Goal: Contribute content: Contribute content

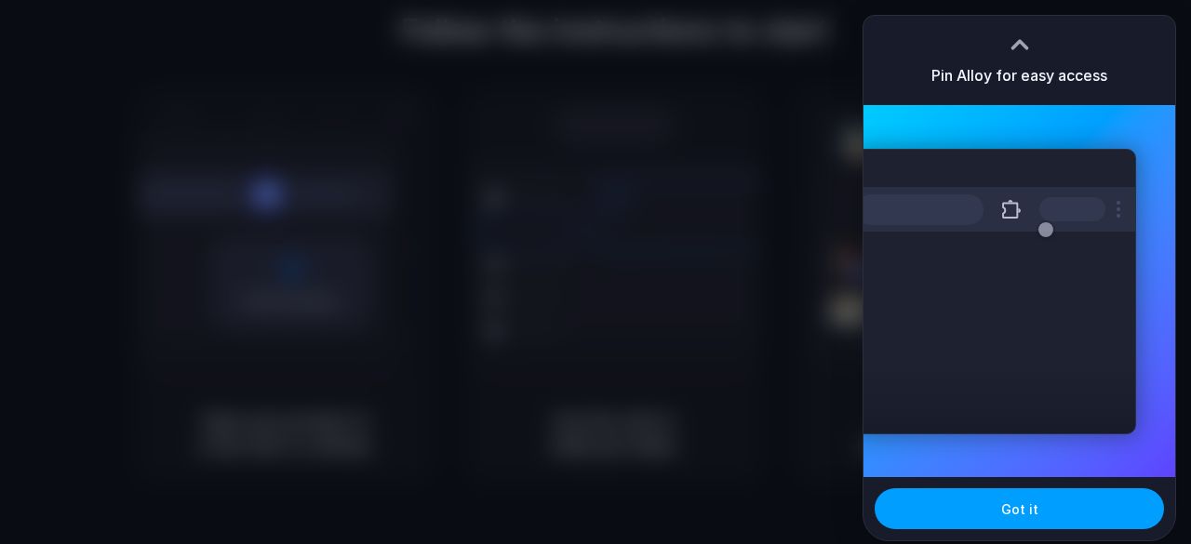
click at [1066, 503] on button "Got it" at bounding box center [1018, 508] width 289 height 41
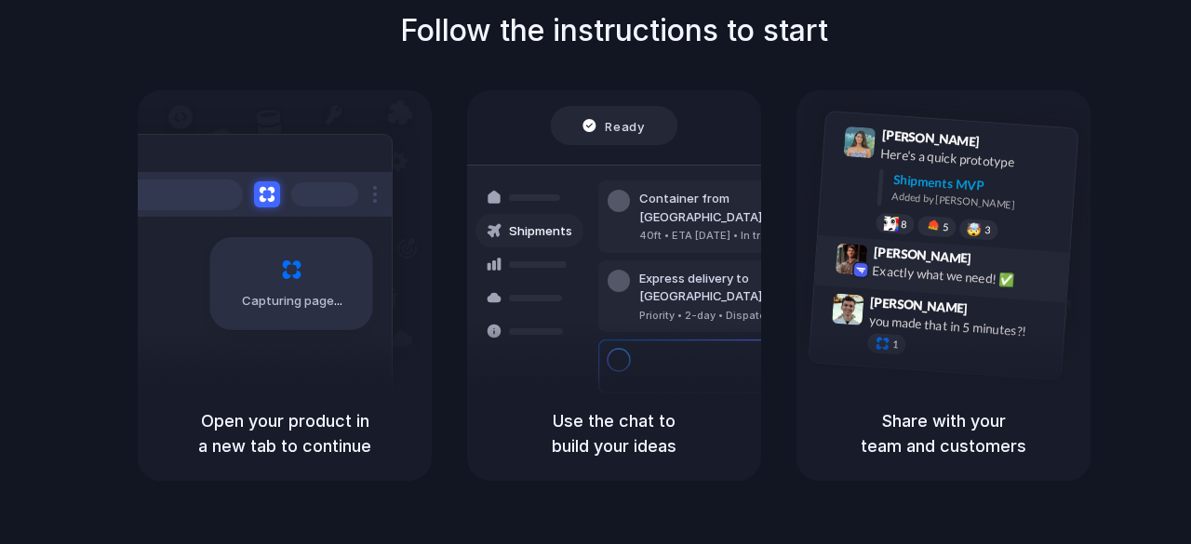
click at [936, 243] on div "Max Meyer 9:42 AM Exactly what we need! ✅" at bounding box center [941, 269] width 255 height 68
click at [876, 209] on div "Lily Parker 9:41 AM Here's a quick prototype Shipments MVP Added by Alloy 8 5 🤯…" at bounding box center [967, 186] width 198 height 117
click at [605, 207] on div "Container from Shanghai 40ft • ETA Dec 28 • In transit" at bounding box center [723, 216] width 251 height 73
drag, startPoint x: 582, startPoint y: 351, endPoint x: 581, endPoint y: 340, distance: 10.3
click at [582, 349] on div "Shipments" at bounding box center [515, 296] width 136 height 260
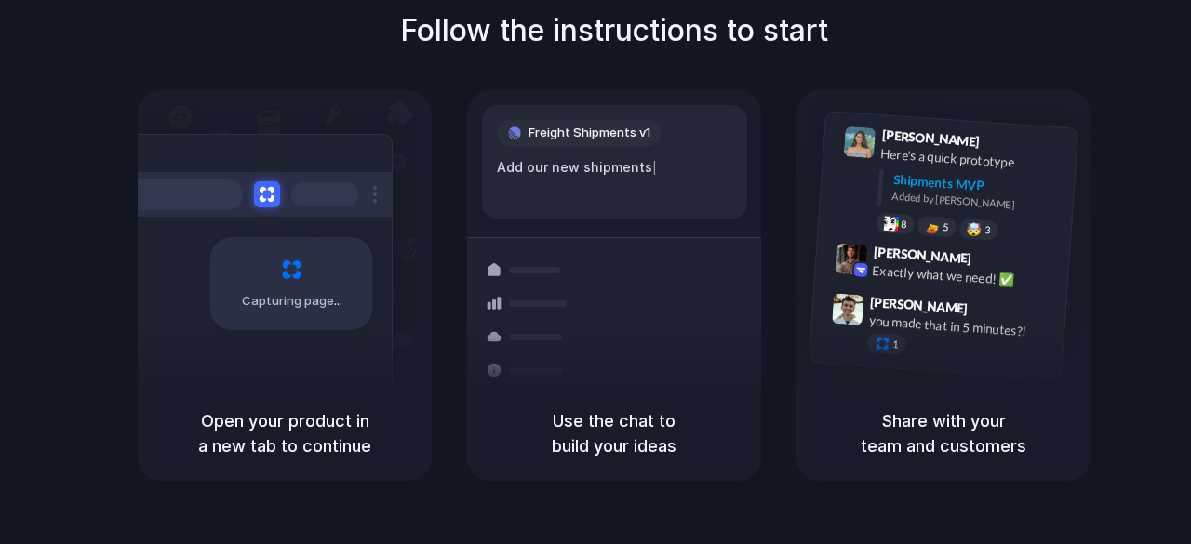
click at [566, 155] on div "Freight Shipments v1 Add our new shipments |" at bounding box center [614, 161] width 265 height 113
drag, startPoint x: 338, startPoint y: 446, endPoint x: 335, endPoint y: 399, distance: 46.6
click at [333, 437] on h5 "Open your product in a new tab to continue" at bounding box center [284, 433] width 249 height 50
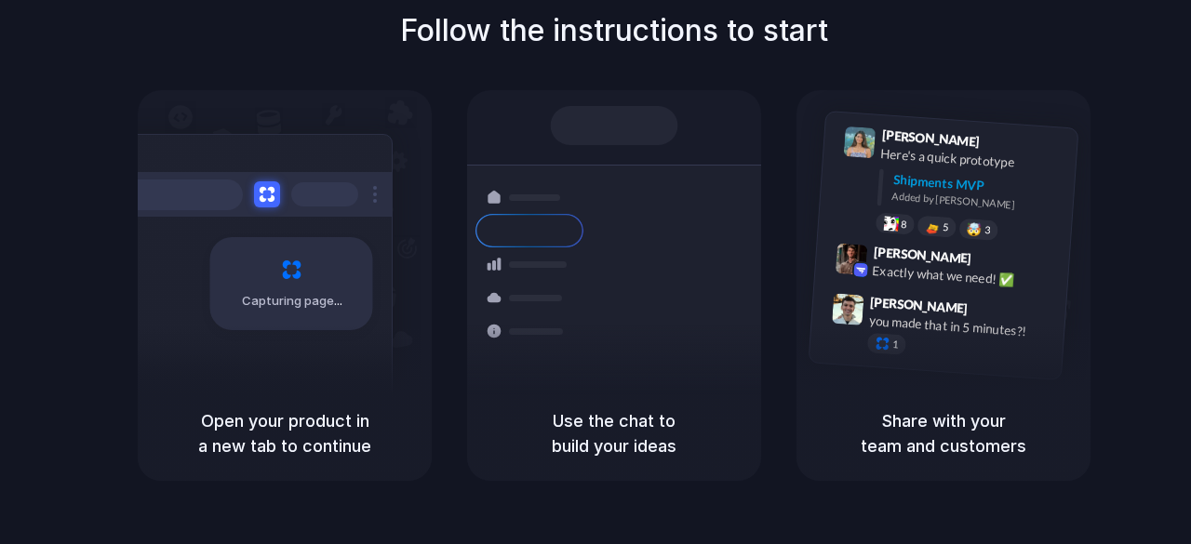
drag, startPoint x: 606, startPoint y: 121, endPoint x: 595, endPoint y: 127, distance: 12.5
click at [606, 122] on div at bounding box center [614, 125] width 127 height 39
click at [264, 189] on button at bounding box center [266, 194] width 27 height 27
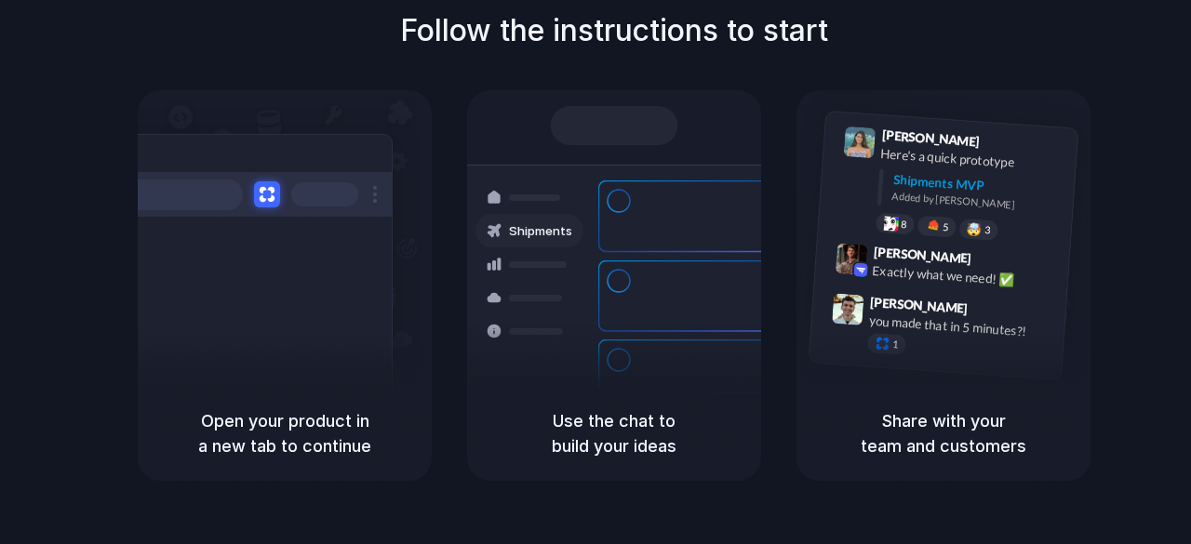
click at [270, 420] on h5 "Open your product in a new tab to continue" at bounding box center [284, 433] width 249 height 50
click at [307, 304] on div "Capturing page" at bounding box center [252, 277] width 281 height 286
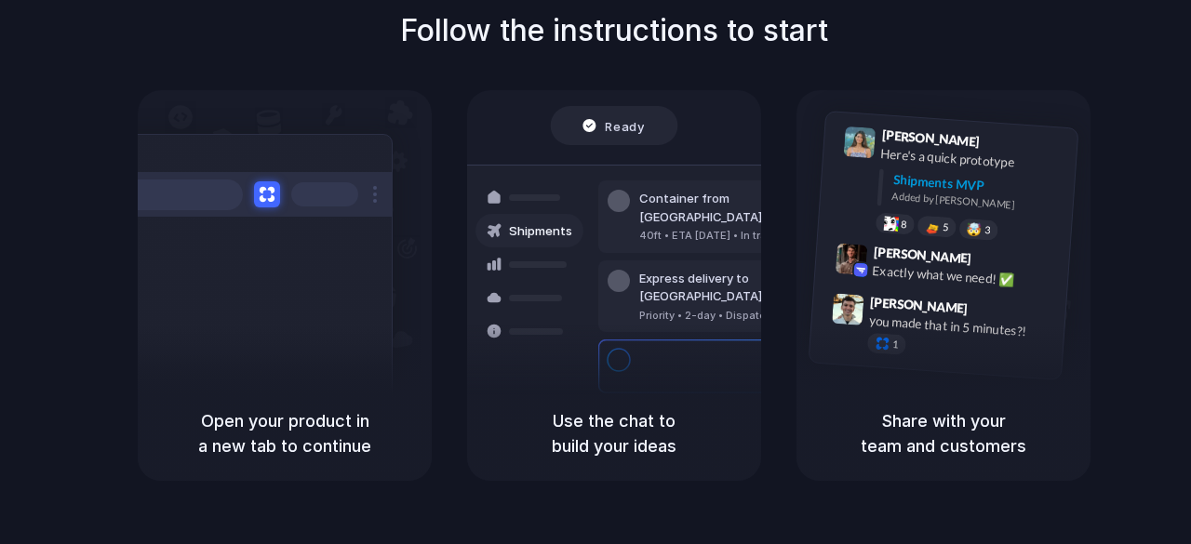
click at [620, 118] on span "Ready" at bounding box center [625, 125] width 39 height 19
drag, startPoint x: 588, startPoint y: 373, endPoint x: 857, endPoint y: 322, distance: 273.6
click at [588, 372] on div "Container from Shanghai 40ft • ETA Dec 28 • In transit Express delivery to NYC …" at bounding box center [681, 296] width 197 height 260
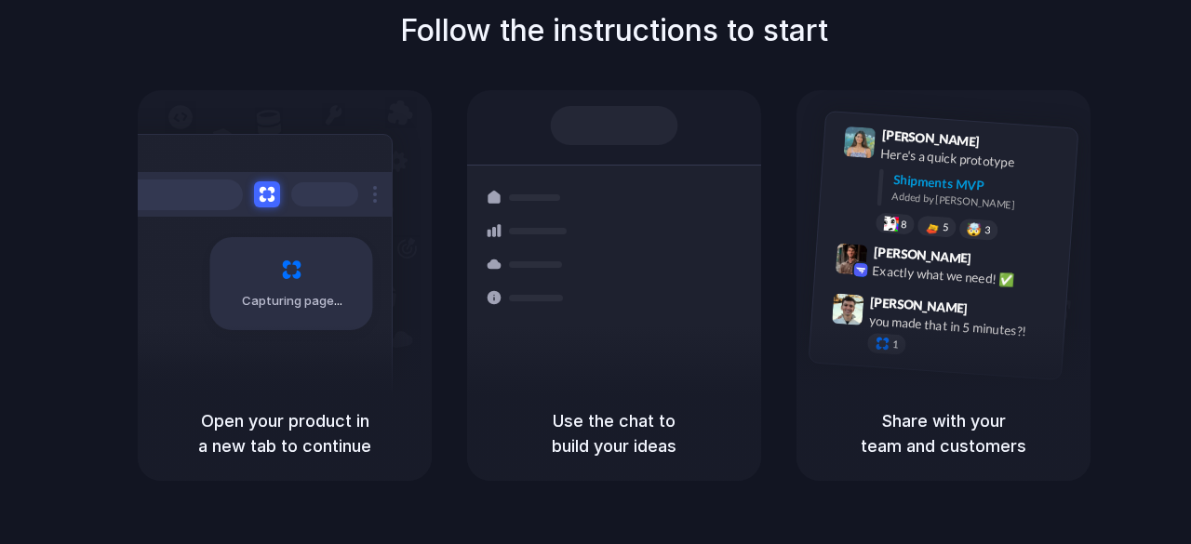
click at [253, 423] on h5 "Open your product in a new tab to continue" at bounding box center [284, 433] width 249 height 50
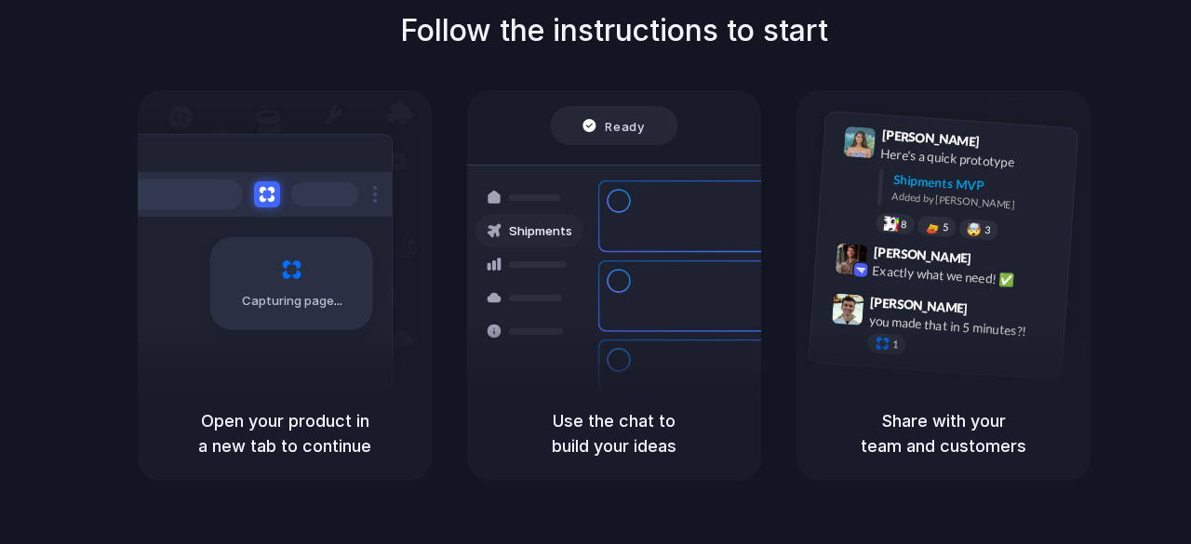
click at [277, 280] on div "Capturing page" at bounding box center [291, 283] width 163 height 93
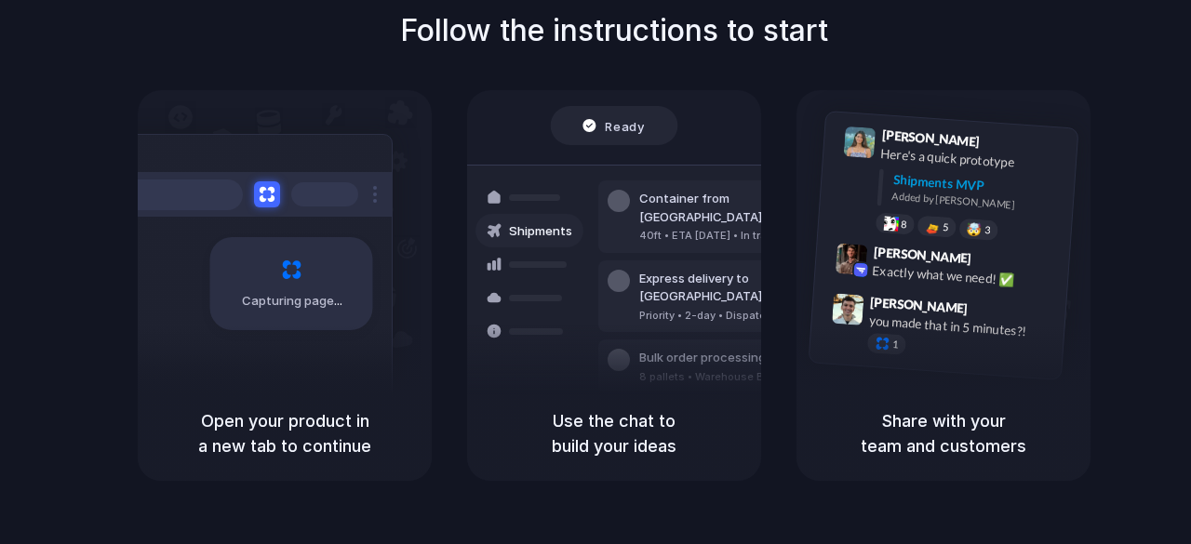
drag, startPoint x: 610, startPoint y: 134, endPoint x: 626, endPoint y: 121, distance: 20.5
click at [617, 130] on span "Ready" at bounding box center [625, 125] width 39 height 19
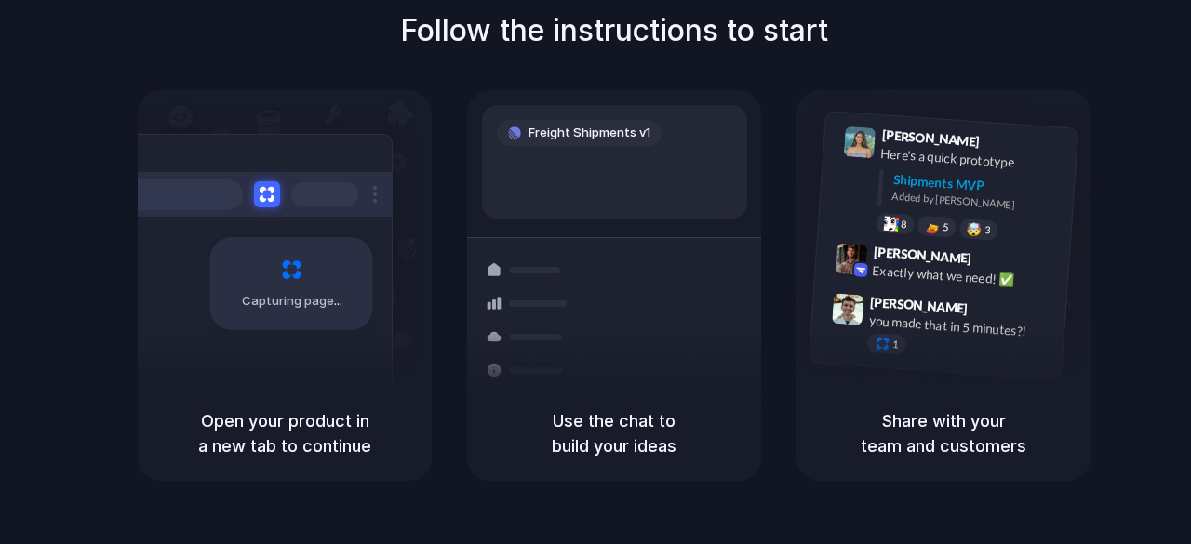
drag, startPoint x: 288, startPoint y: 282, endPoint x: 291, endPoint y: 271, distance: 11.5
click at [288, 280] on div "Capturing page" at bounding box center [291, 283] width 163 height 93
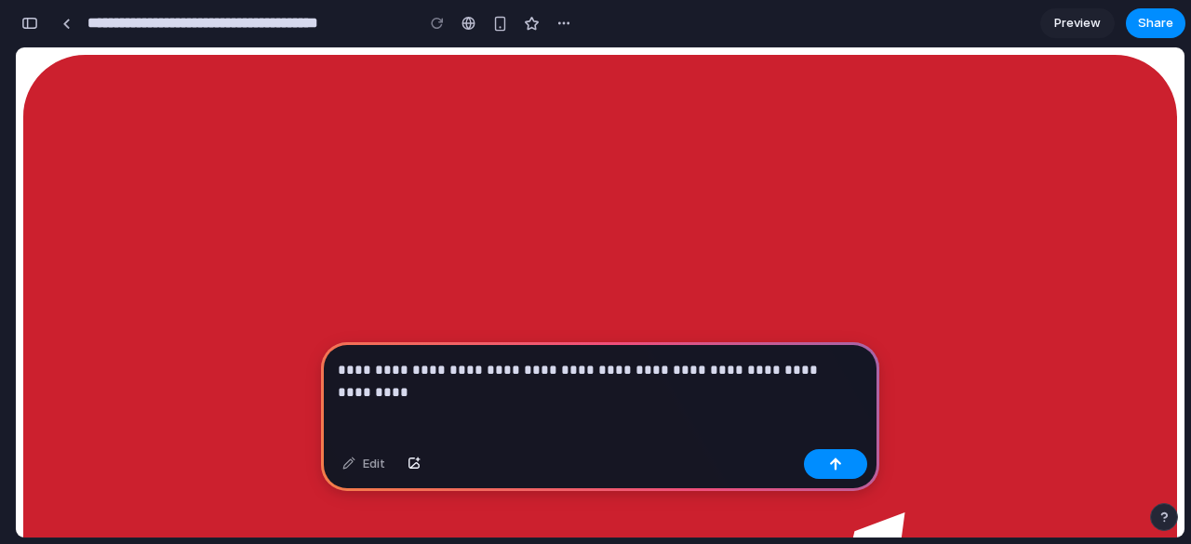
click at [705, 361] on p "**********" at bounding box center [596, 370] width 517 height 22
click at [830, 364] on p "**********" at bounding box center [596, 370] width 517 height 22
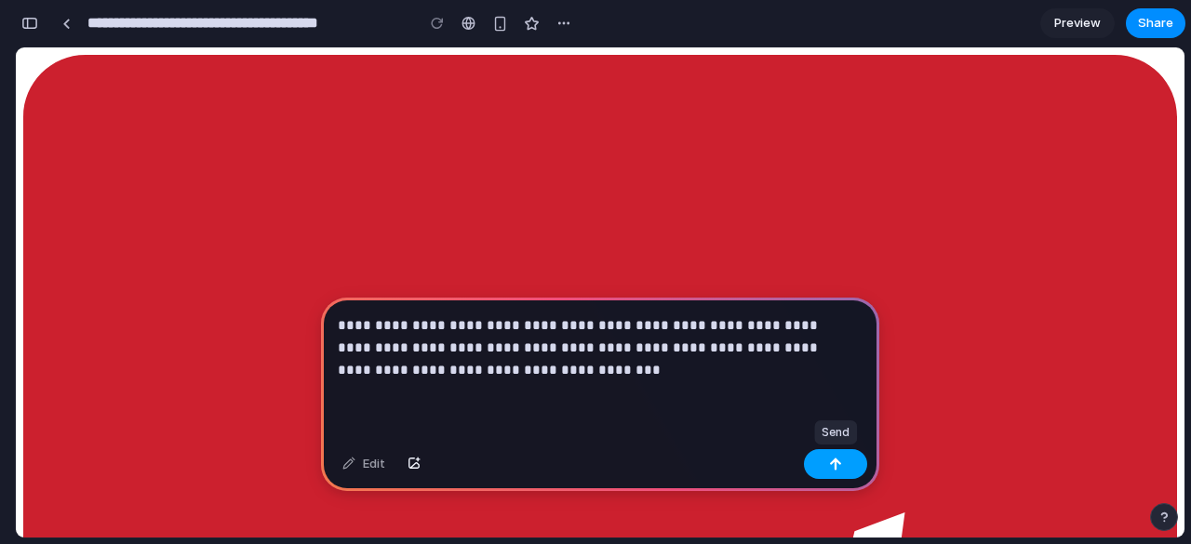
click at [815, 459] on button "button" at bounding box center [835, 464] width 63 height 30
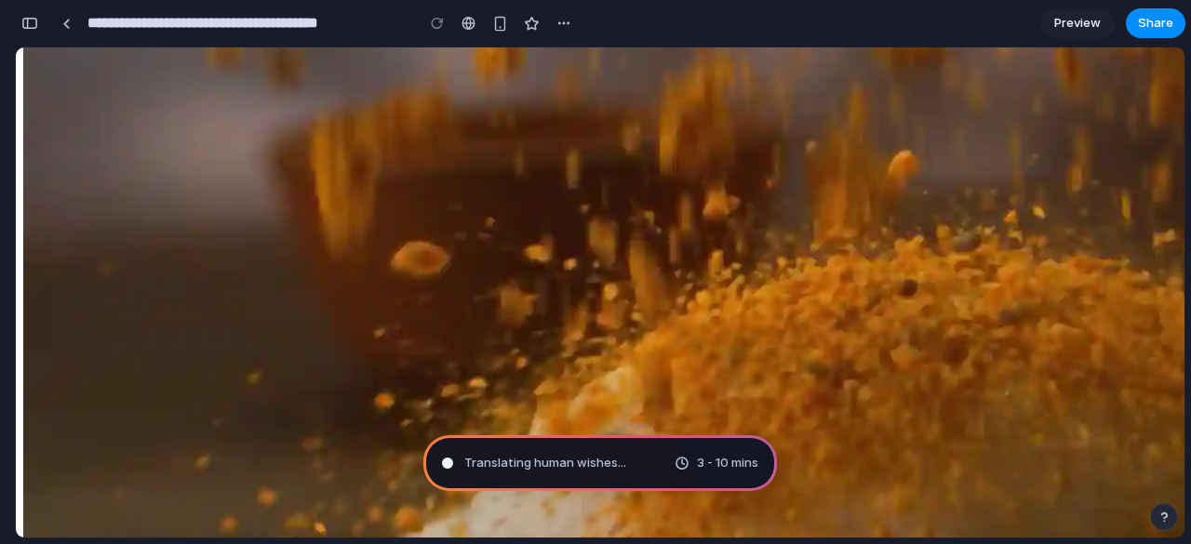
scroll to position [1116, 0]
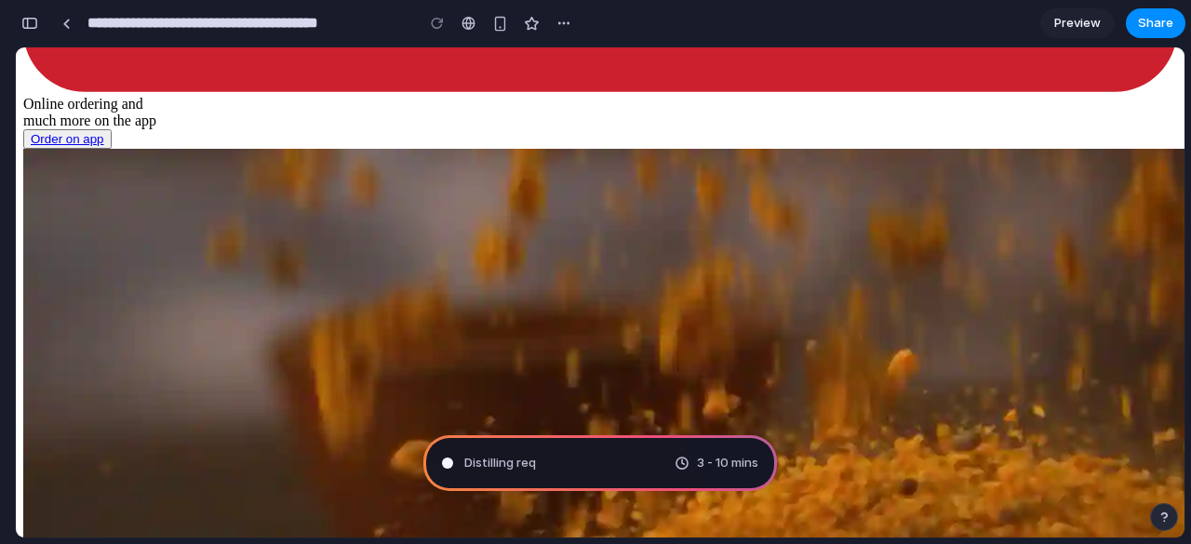
type input "**********"
